Goal: Task Accomplishment & Management: Manage account settings

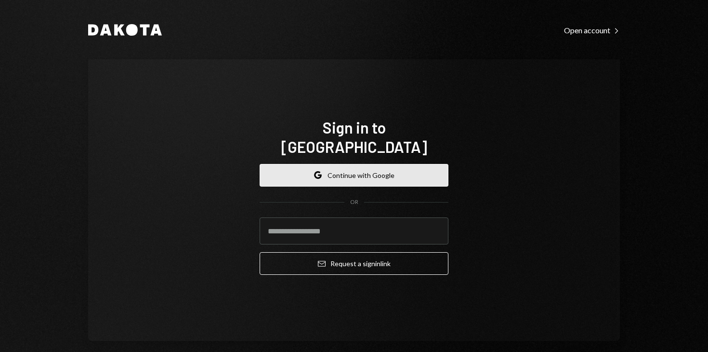
click at [300, 164] on button "Google Continue with Google" at bounding box center [354, 175] width 189 height 23
click at [336, 164] on button "Google Continue with Google" at bounding box center [354, 175] width 189 height 23
